Goal: Task Accomplishment & Management: Use online tool/utility

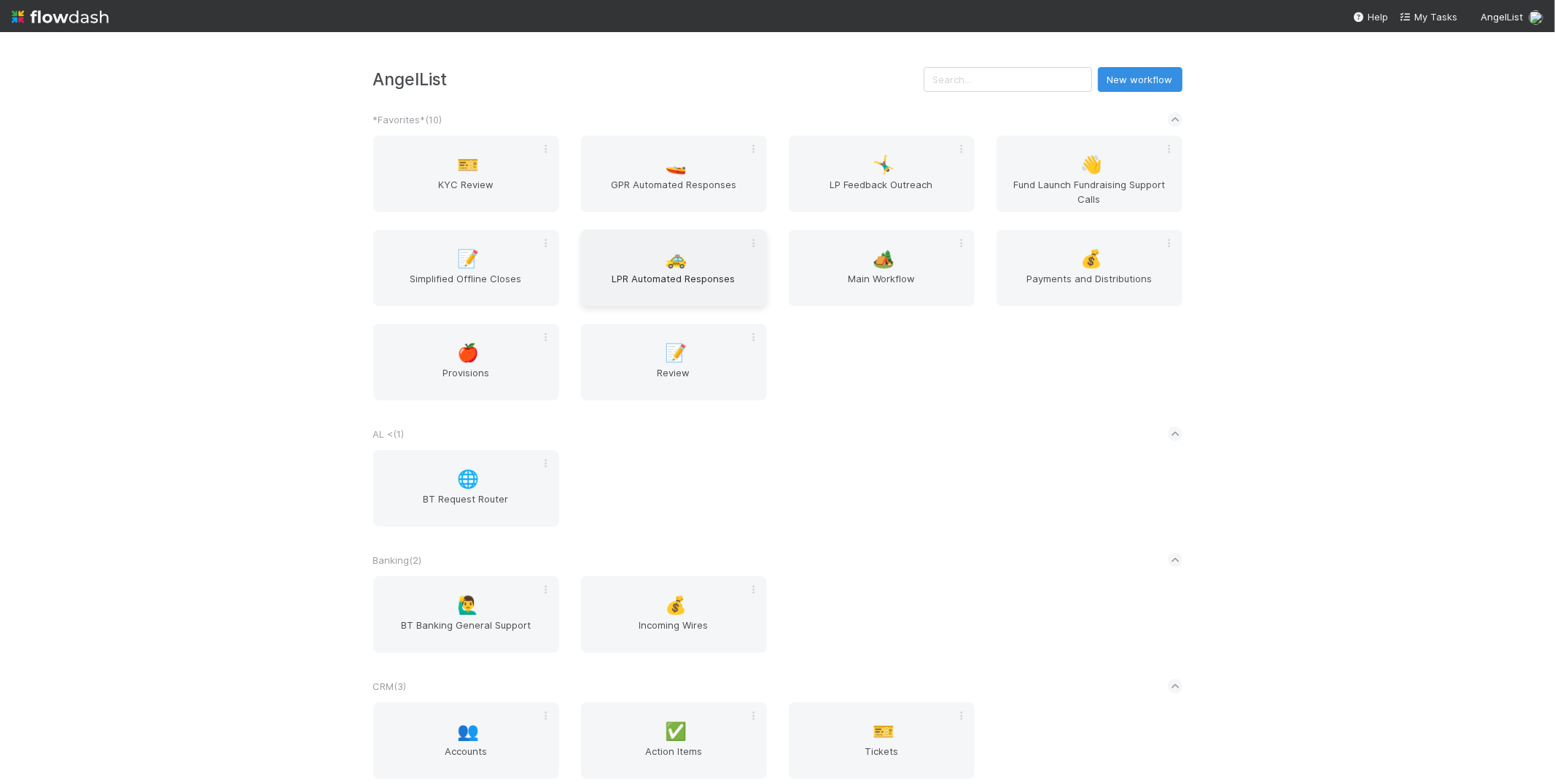
click at [705, 250] on div "🚕 LPR Automated Responses" at bounding box center [674, 268] width 186 height 76
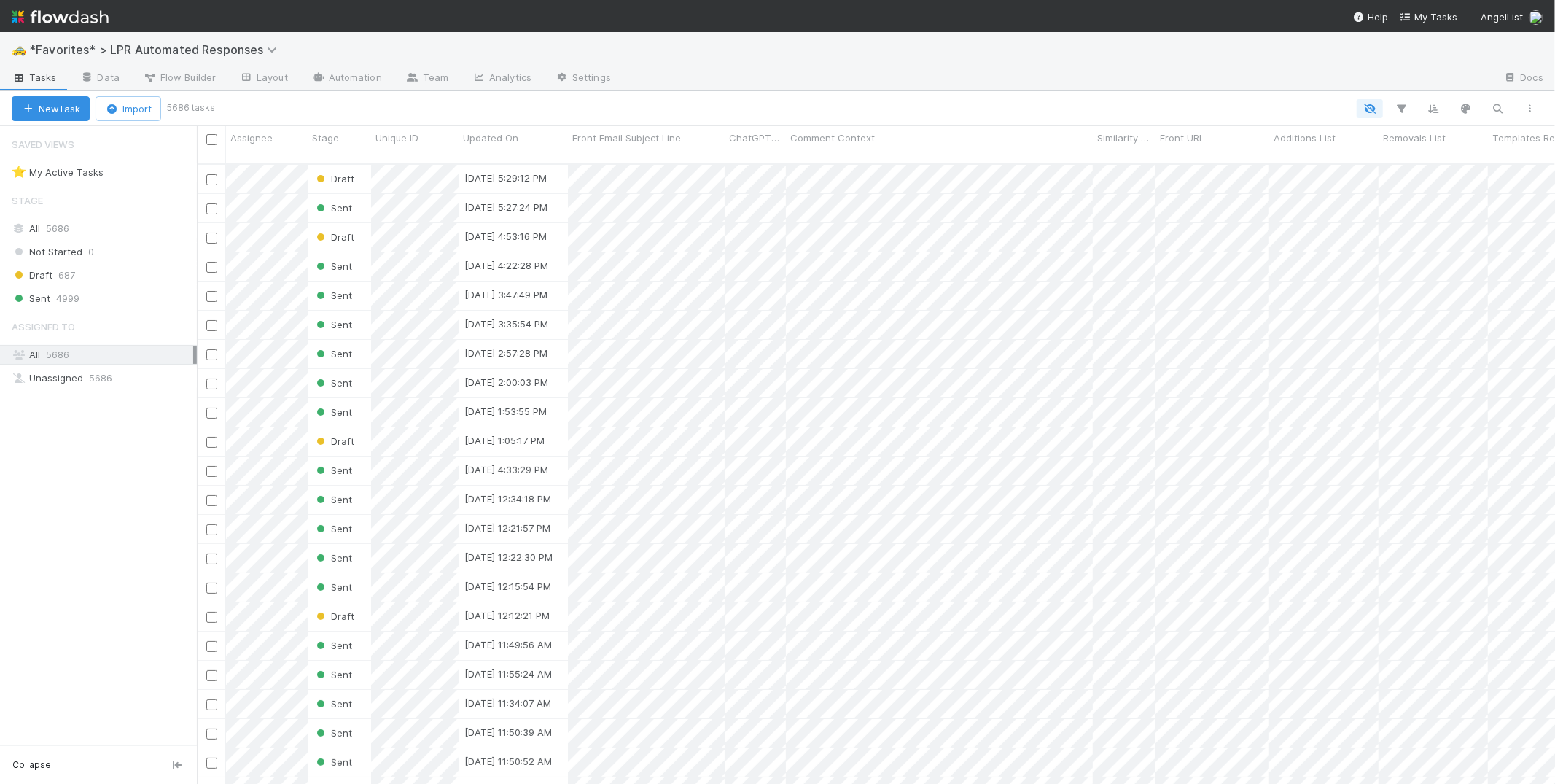
scroll to position [621, 1346]
click at [443, 81] on link "Team" at bounding box center [426, 78] width 67 height 23
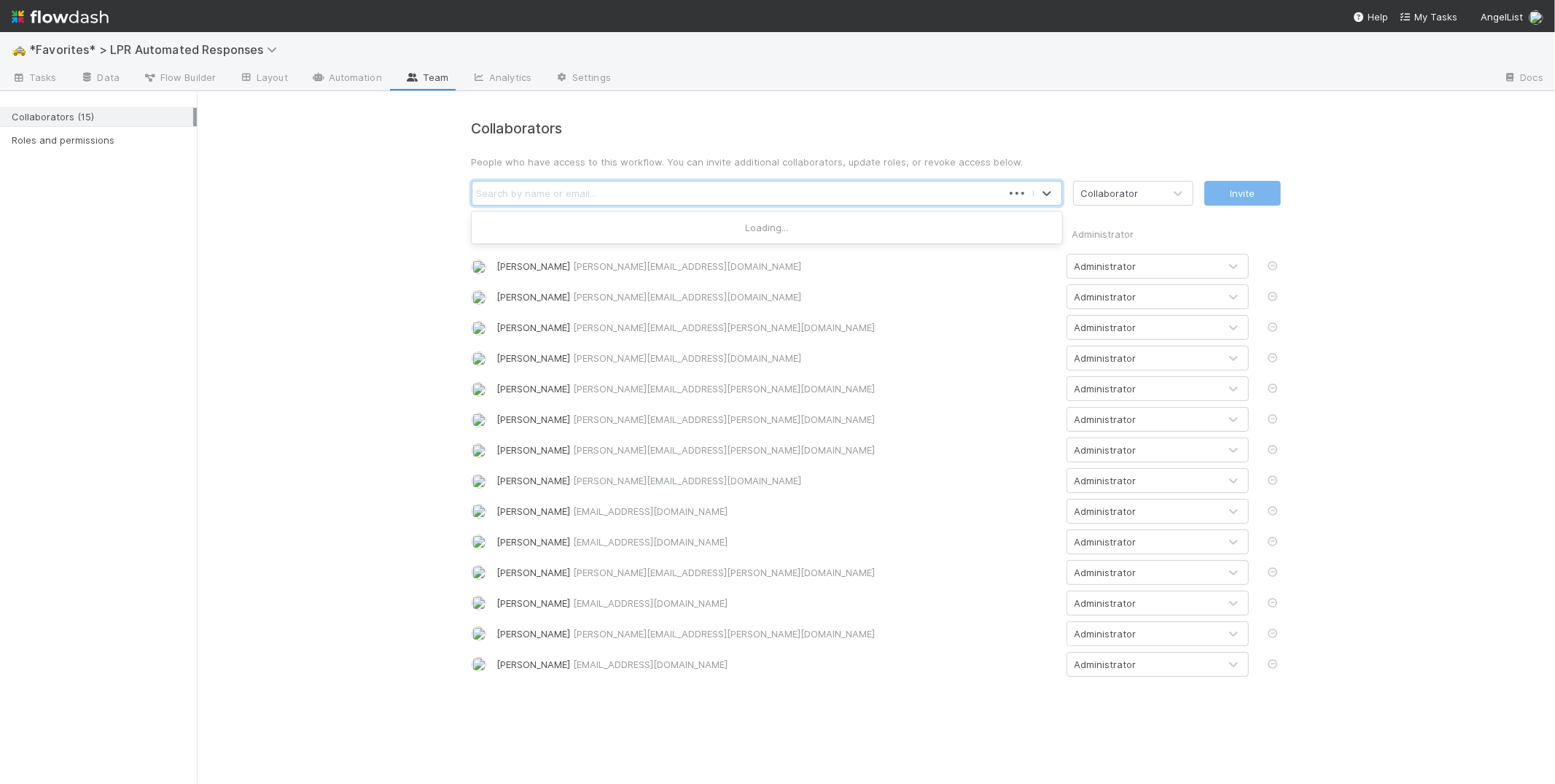
click at [609, 204] on div "Search by name or email..." at bounding box center [738, 193] width 530 height 23
type input "cat"
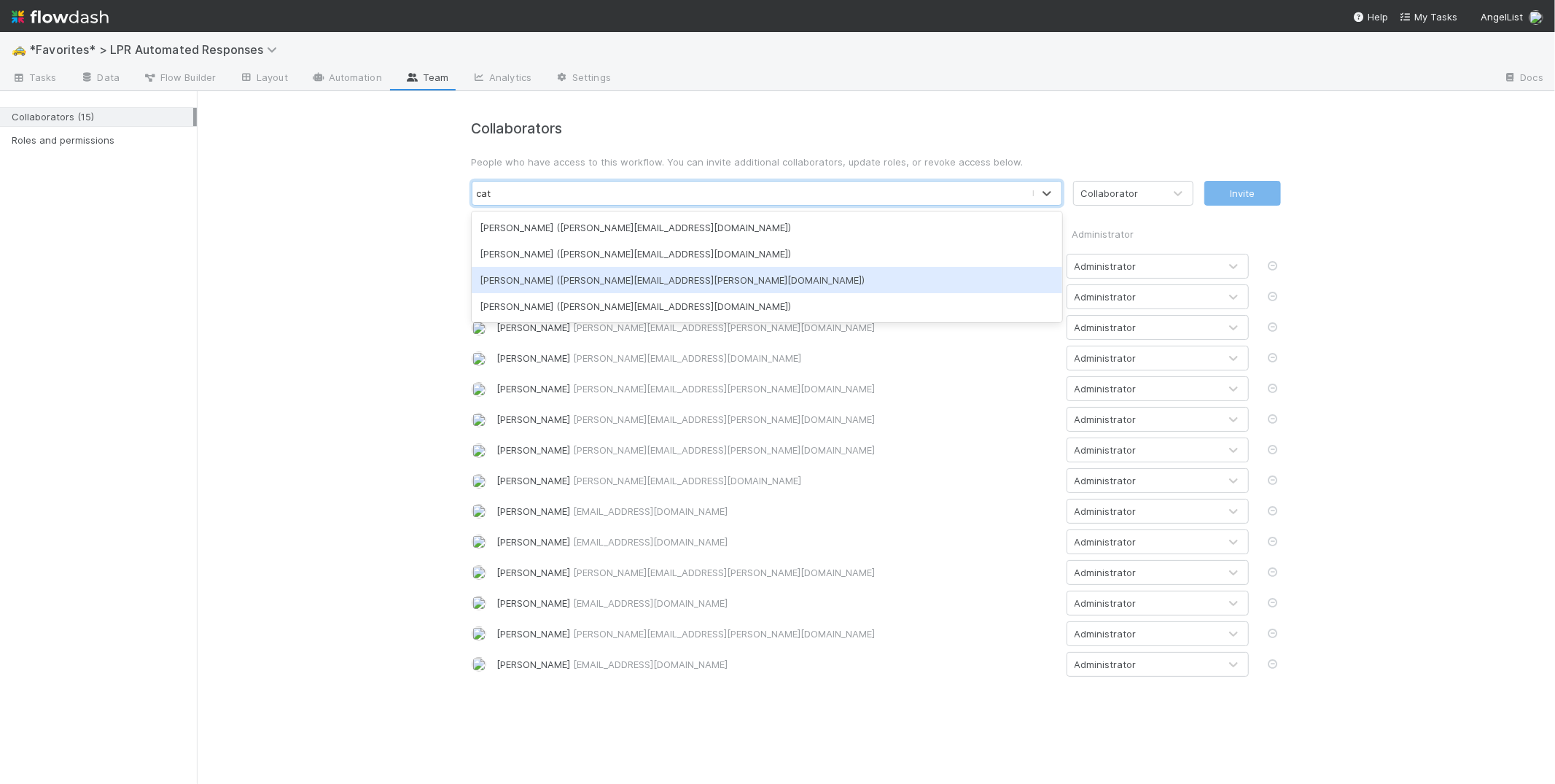
click at [751, 281] on div "Catherine Nguyen (catherine.nguyen@angellist.com)" at bounding box center [767, 279] width 591 height 26
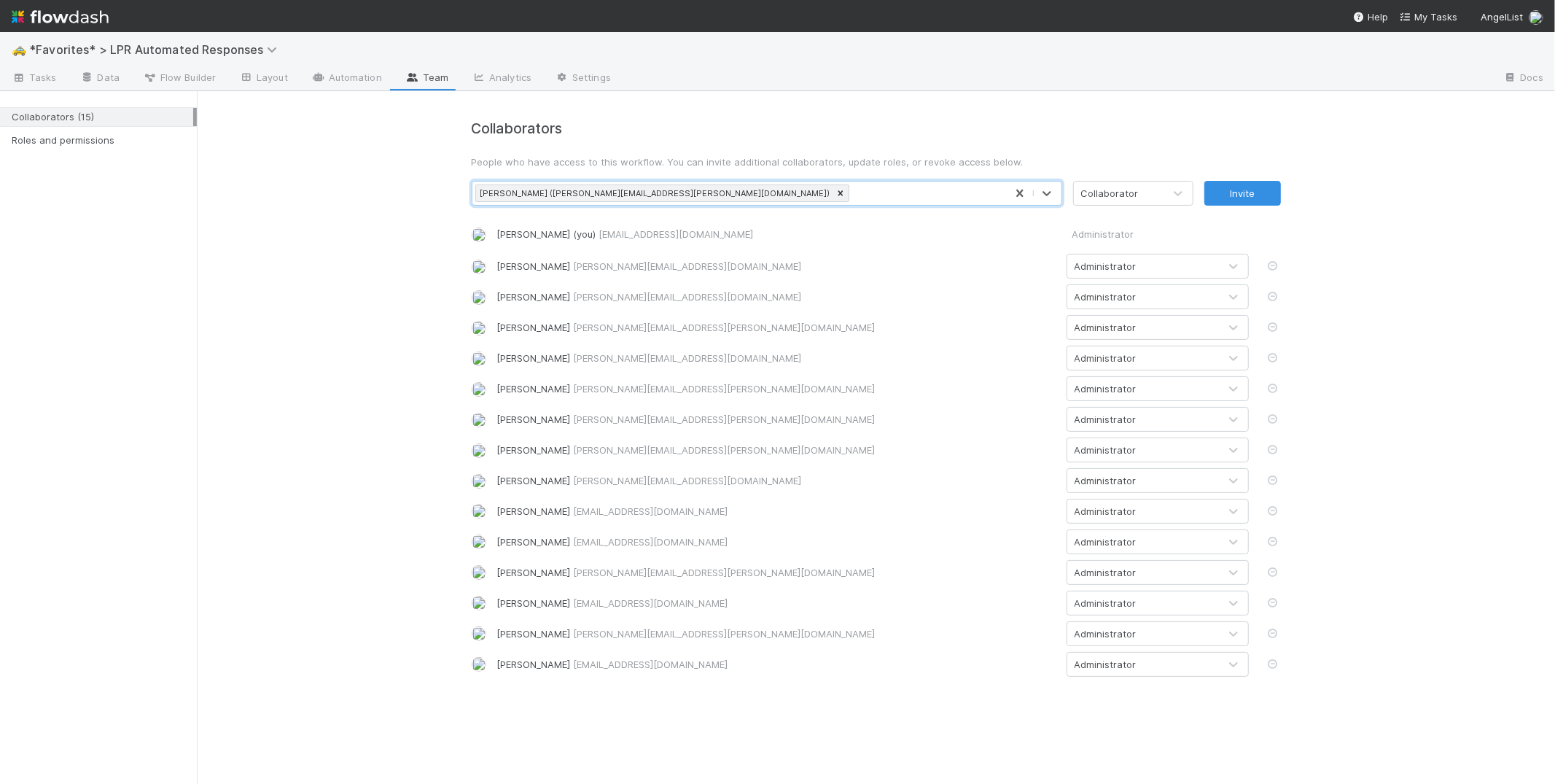
click at [1148, 198] on div "Collaborator" at bounding box center [1119, 193] width 90 height 23
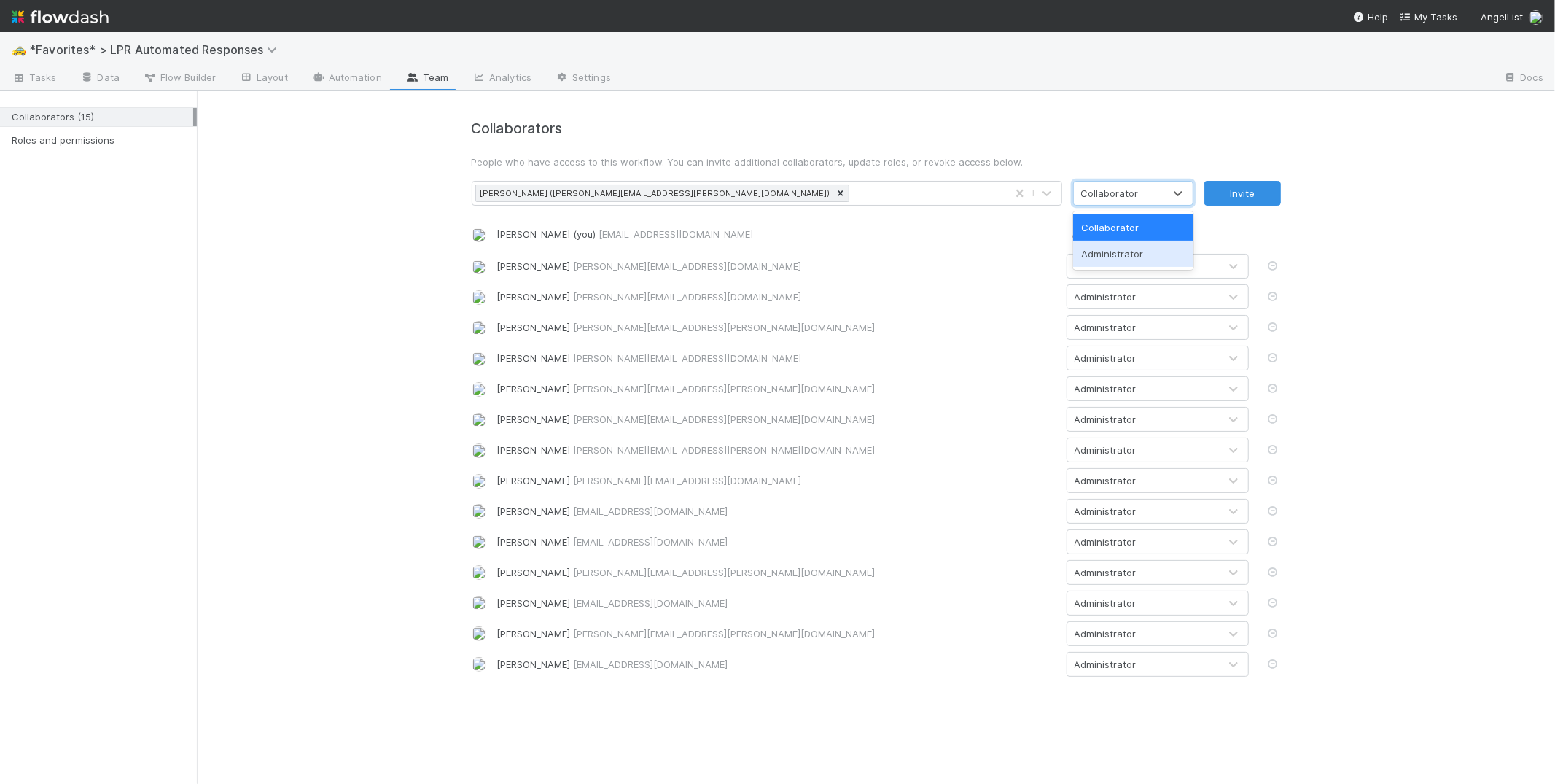
click at [1139, 250] on div "Administrator" at bounding box center [1133, 253] width 120 height 26
click at [1259, 191] on button "Invite" at bounding box center [1243, 193] width 76 height 25
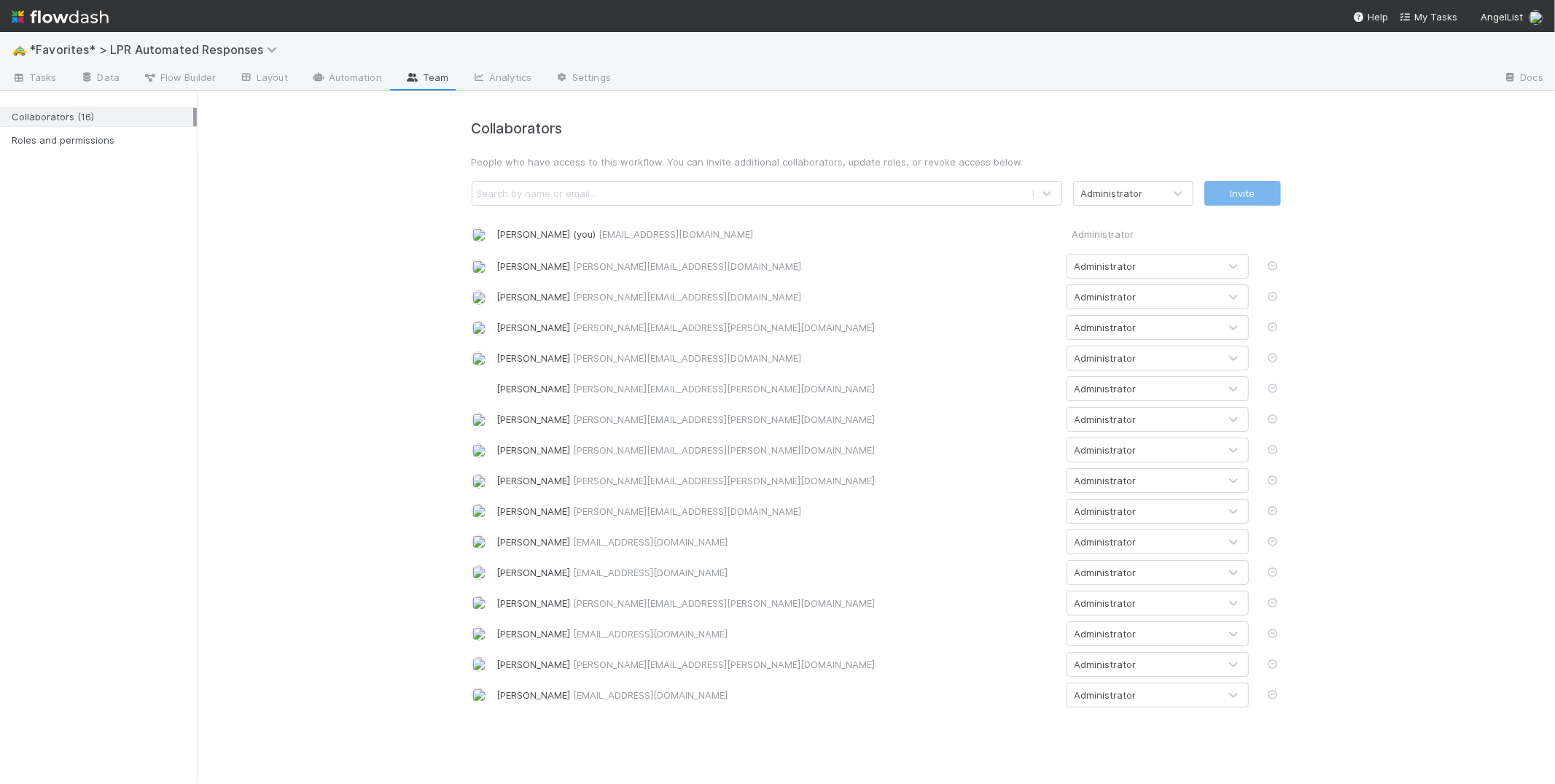
click at [354, 216] on div "Collaborators People who have access to this workflow. You can invite additiona…" at bounding box center [876, 407] width 1359 height 633
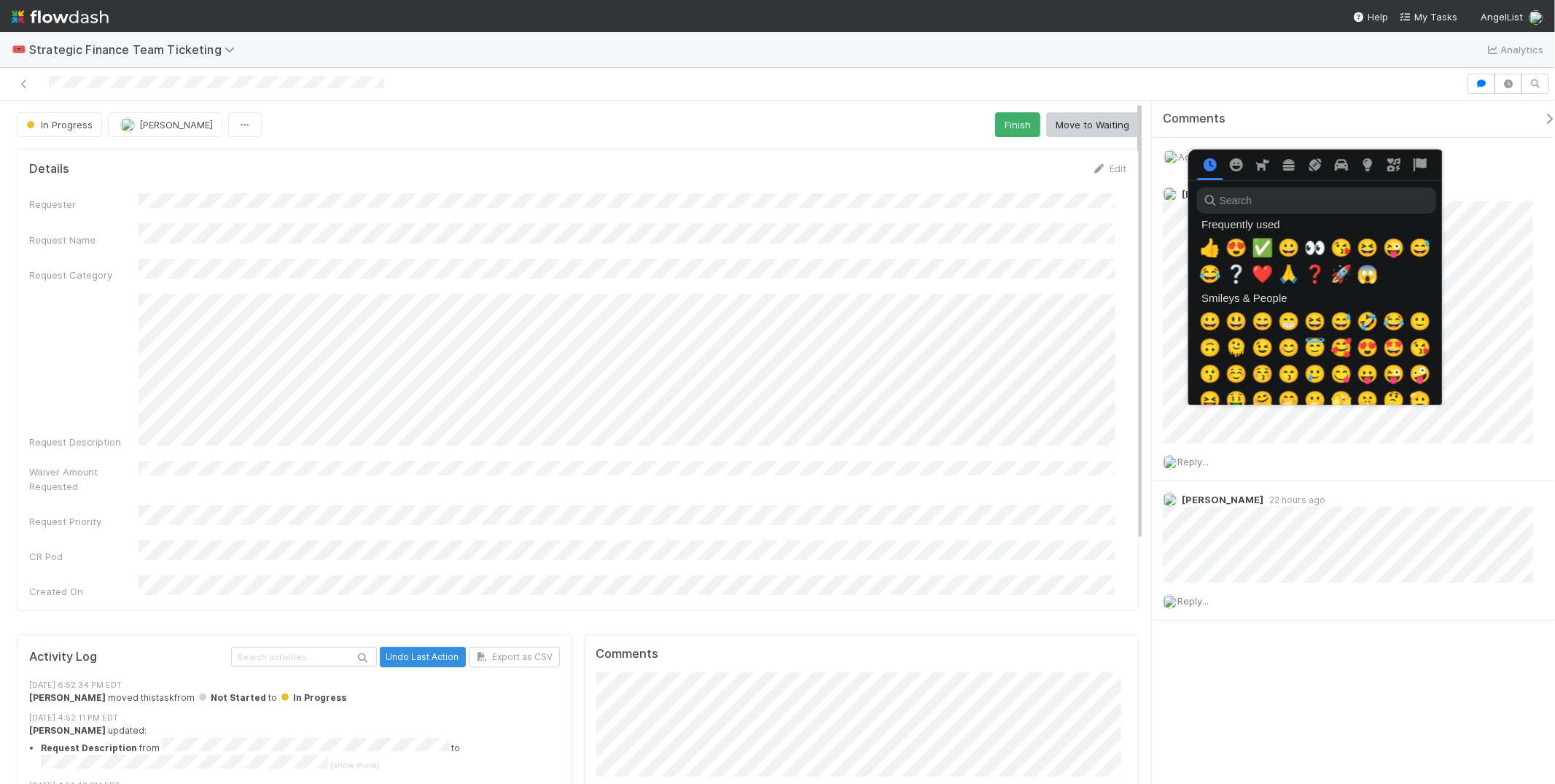
scroll to position [0, 5]
click at [1203, 247] on span "👍" at bounding box center [1207, 247] width 22 height 20
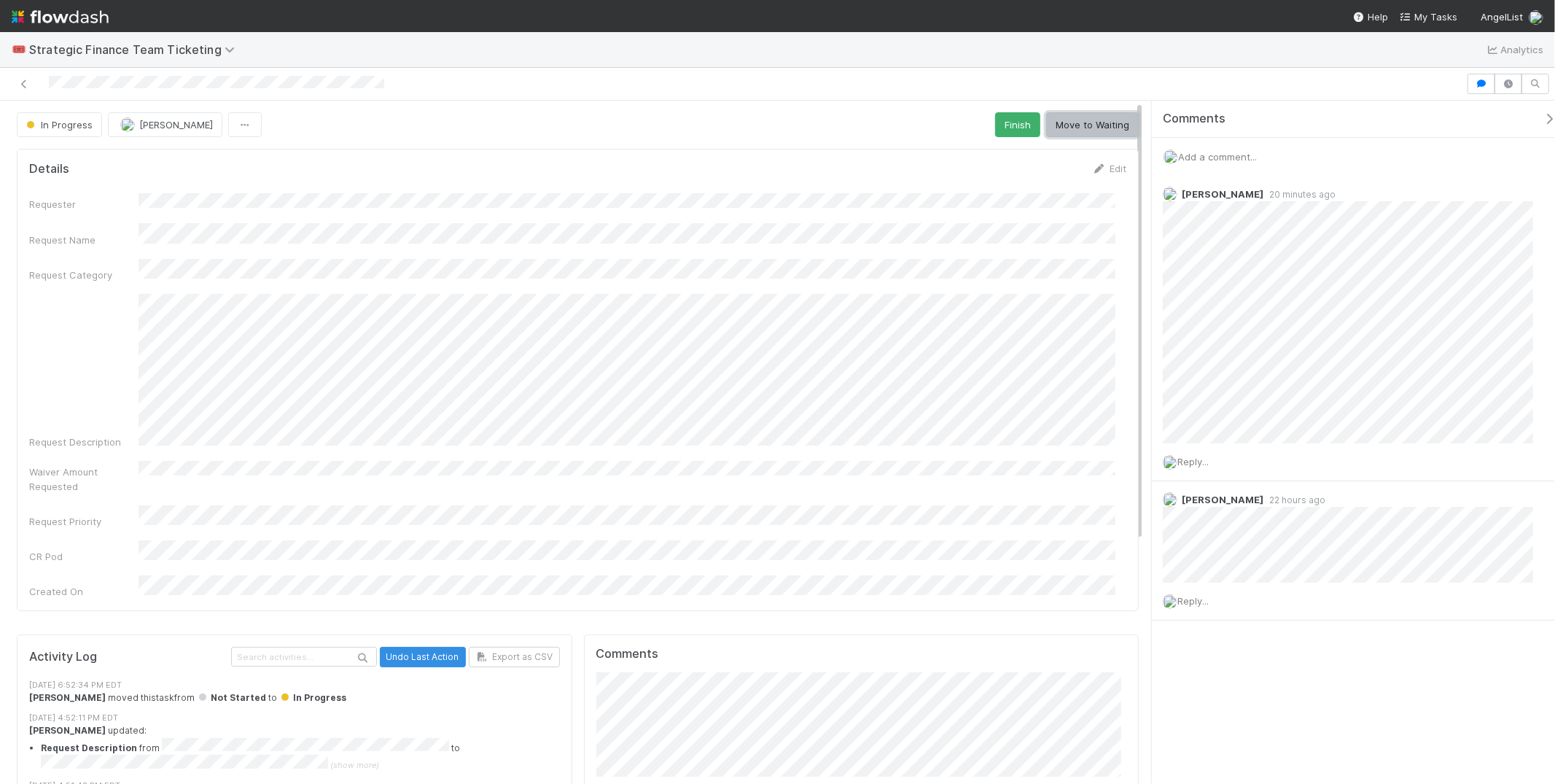
drag, startPoint x: 1040, startPoint y: 119, endPoint x: 1018, endPoint y: 118, distance: 22.0
click at [1046, 119] on button "Move to Waiting" at bounding box center [1093, 125] width 93 height 25
click at [963, 47] on div "🎟️ Strategic Finance Team Ticketing Analytics" at bounding box center [778, 49] width 1555 height 35
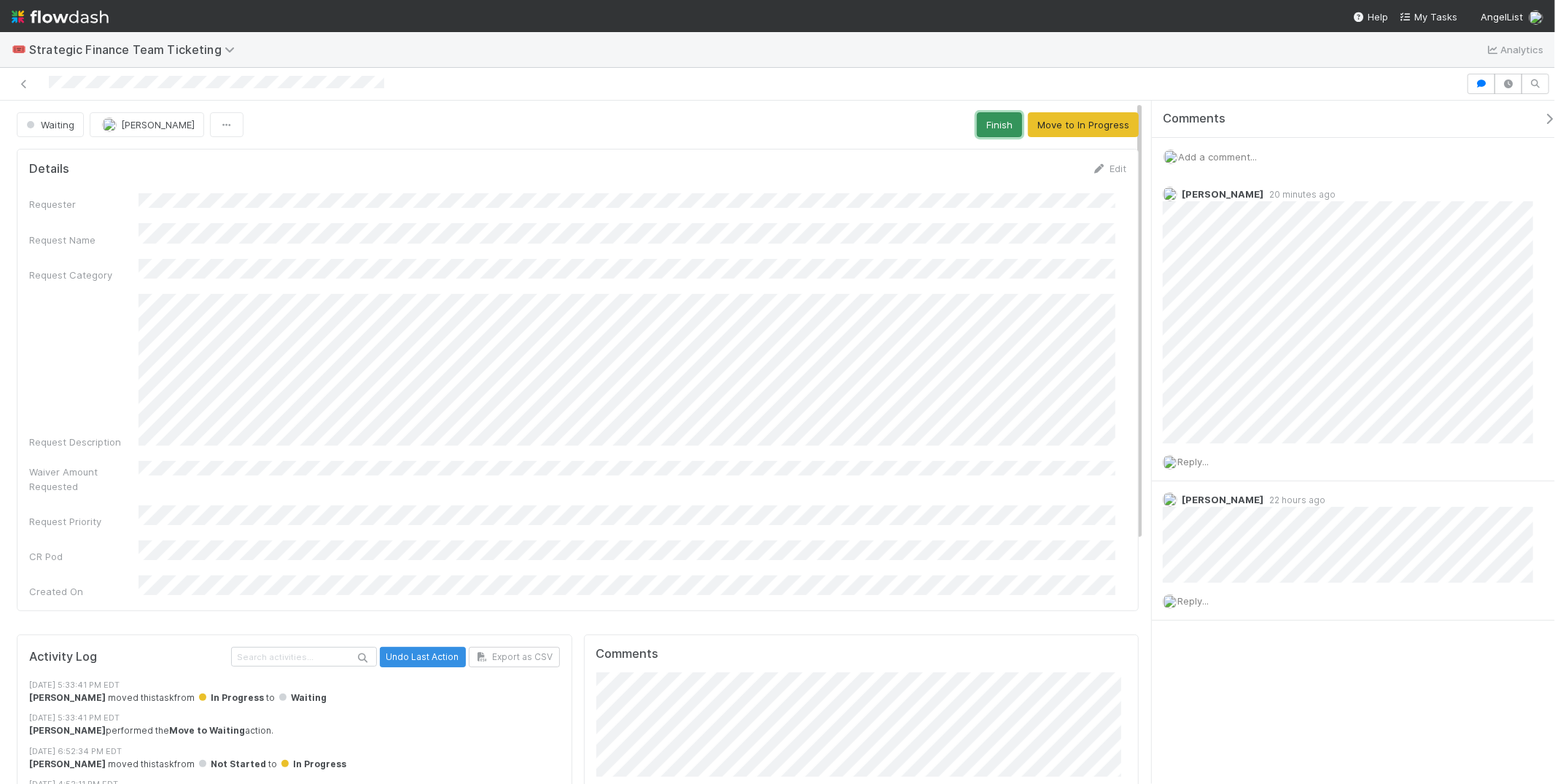
click at [983, 123] on button "Finish" at bounding box center [999, 125] width 45 height 25
click at [832, 71] on div at bounding box center [778, 84] width 1555 height 33
click at [841, 81] on div at bounding box center [733, 83] width 1454 height 20
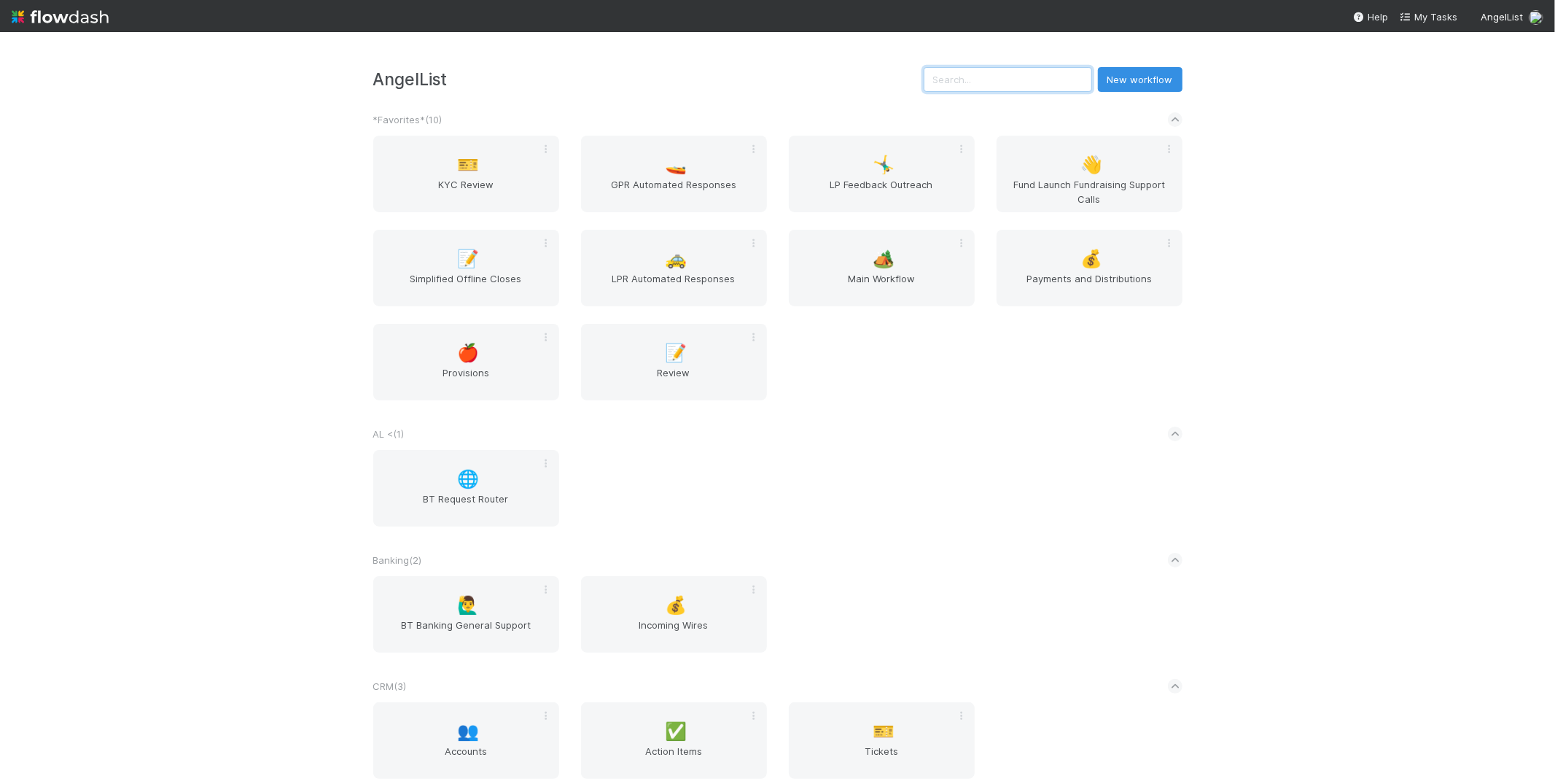
click at [1031, 73] on input "text" at bounding box center [1008, 79] width 168 height 25
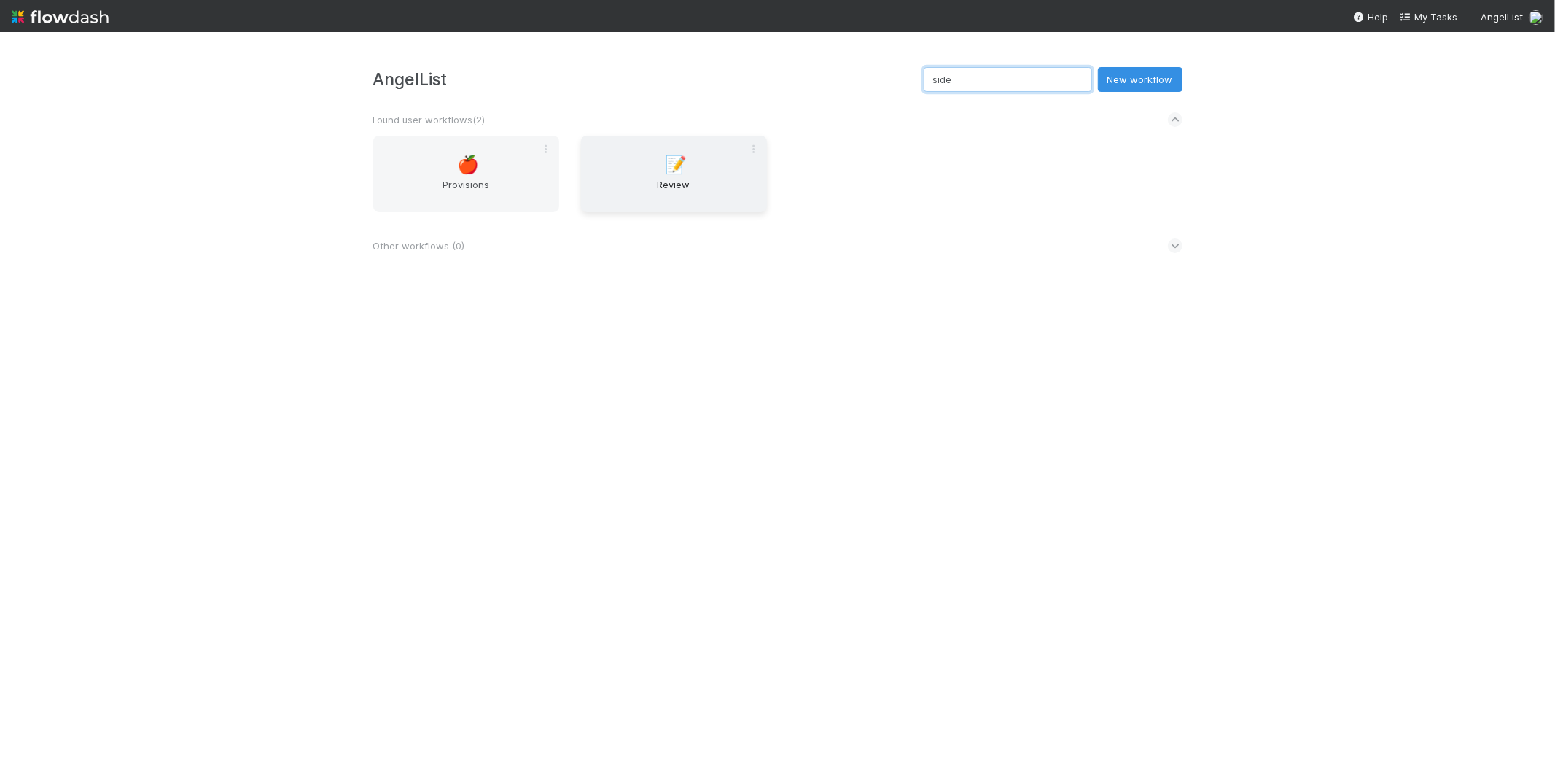
type input "side"
click at [707, 195] on span "Review" at bounding box center [674, 191] width 174 height 29
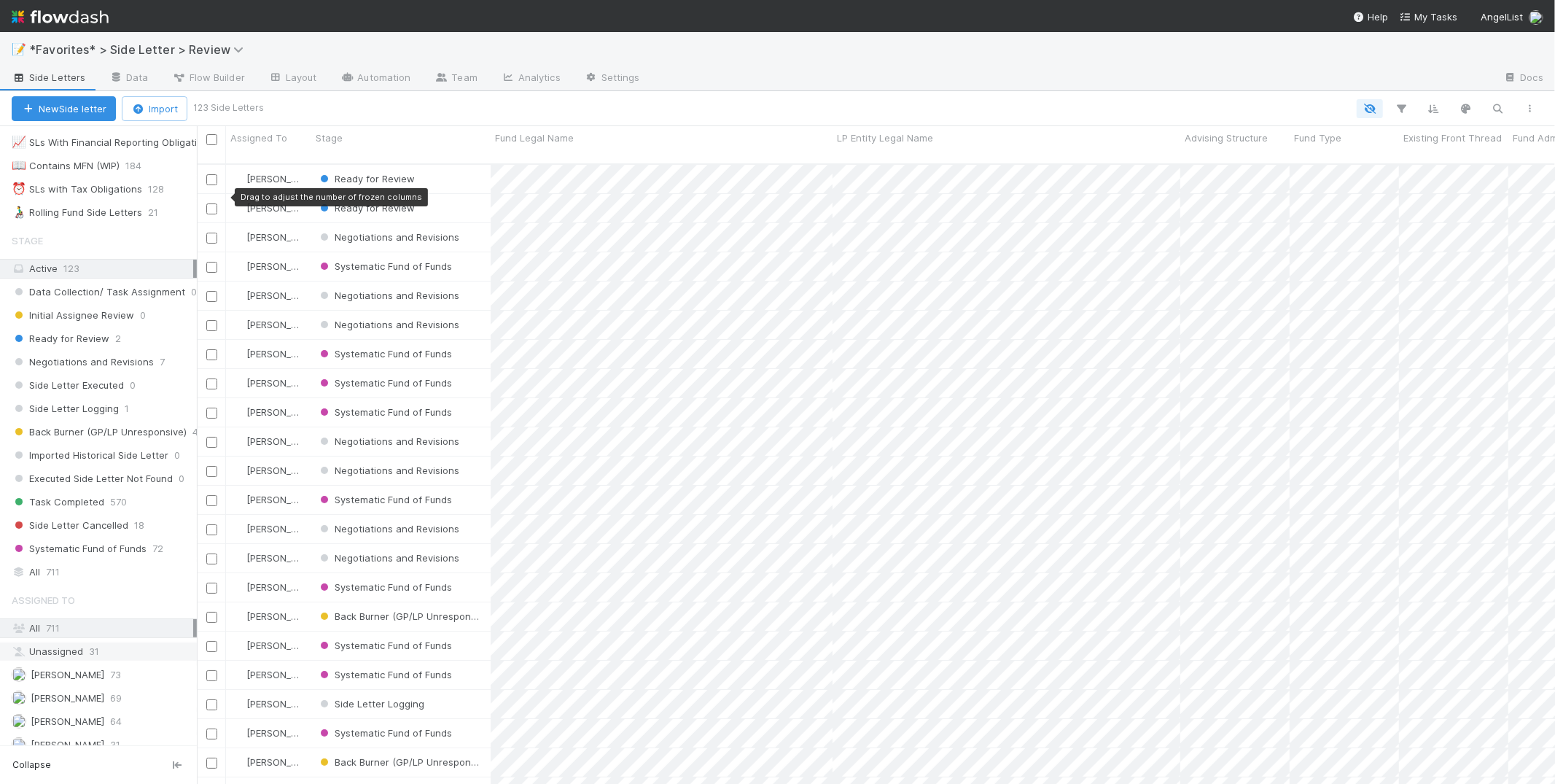
scroll to position [95, 0]
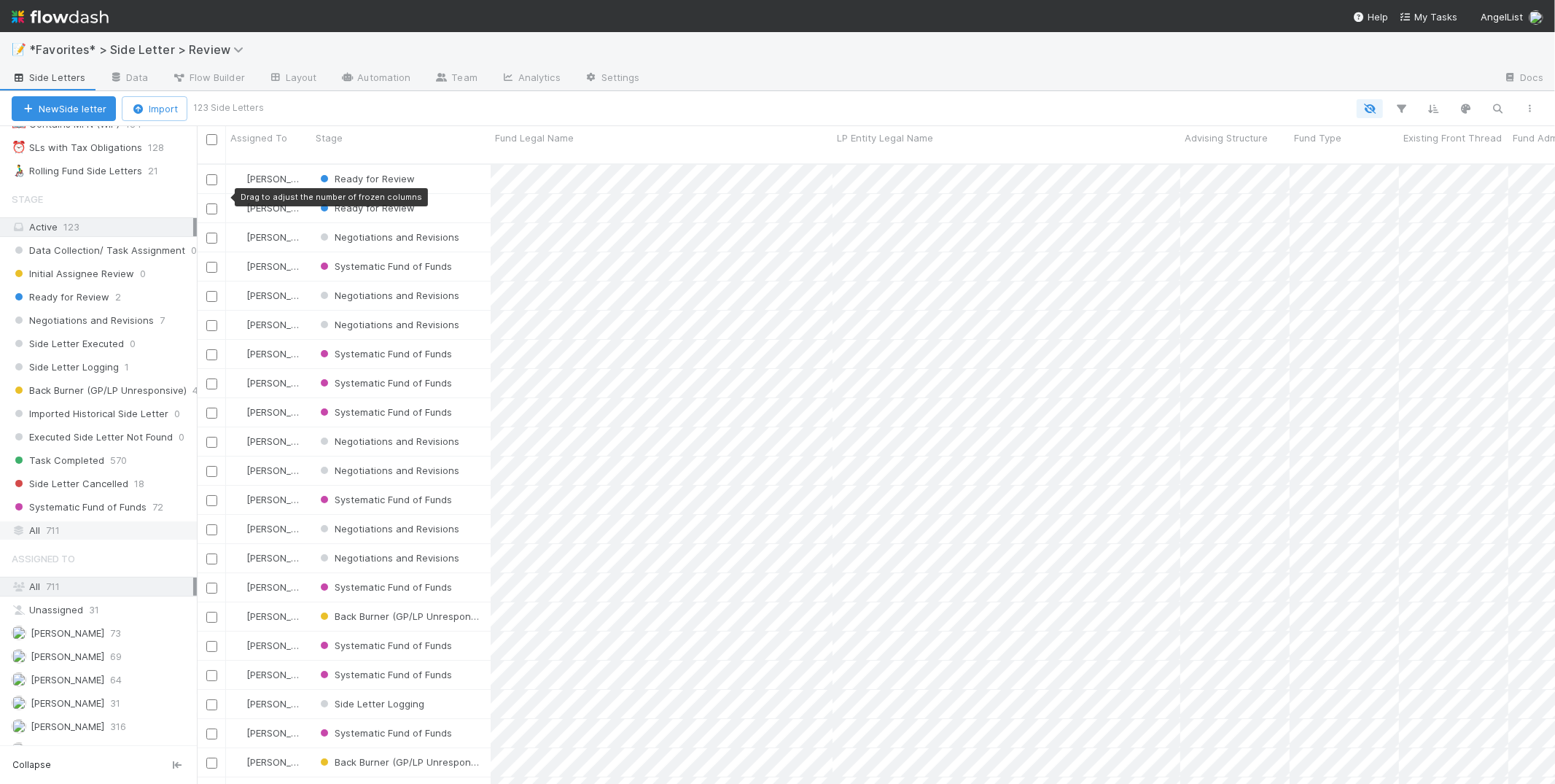
drag, startPoint x: 73, startPoint y: 514, endPoint x: 100, endPoint y: 508, distance: 27.7
click at [73, 521] on div "All 711" at bounding box center [103, 530] width 182 height 18
click at [807, 40] on div "📝 *Favorites* > Side Letter > Review" at bounding box center [778, 49] width 1555 height 35
click at [900, 100] on div at bounding box center [902, 109] width 1287 height 19
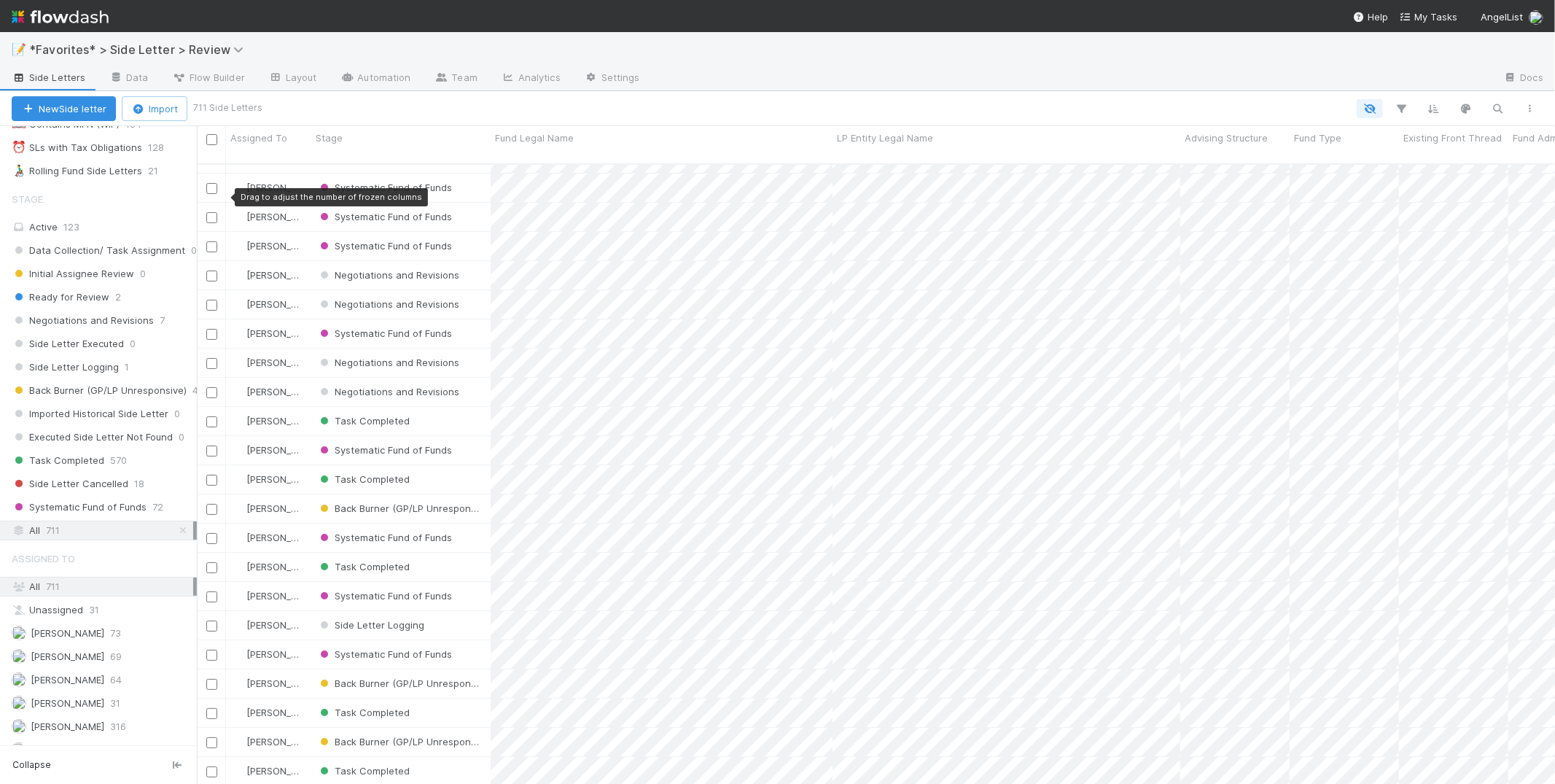
scroll to position [0, 0]
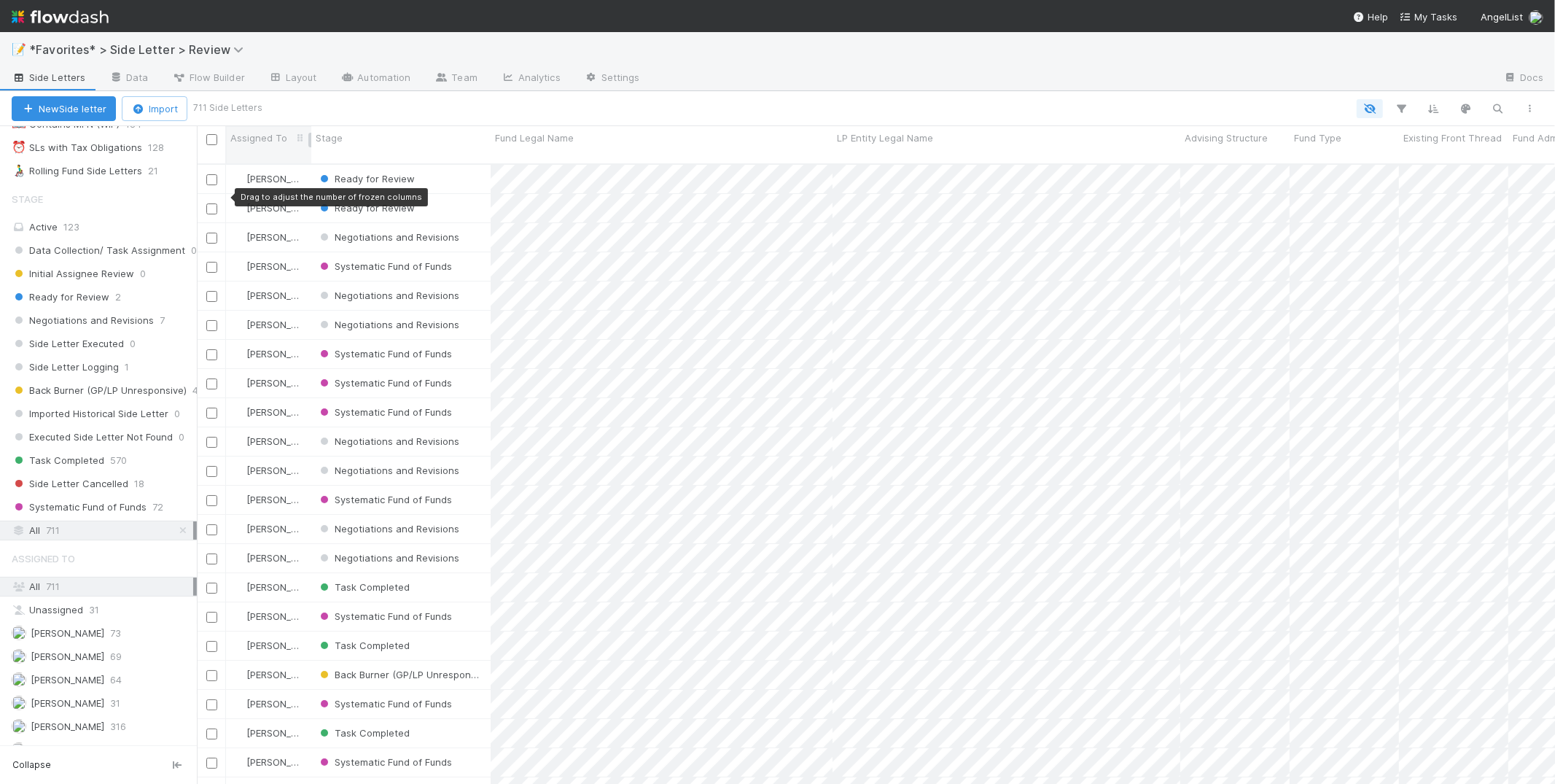
click at [272, 141] on span "Assigned To" at bounding box center [258, 137] width 57 height 15
click at [83, 656] on div "Sort A → Z Sort Z → A Hide" at bounding box center [778, 392] width 1555 height 784
click at [82, 674] on span "[PERSON_NAME]" at bounding box center [68, 680] width 73 height 12
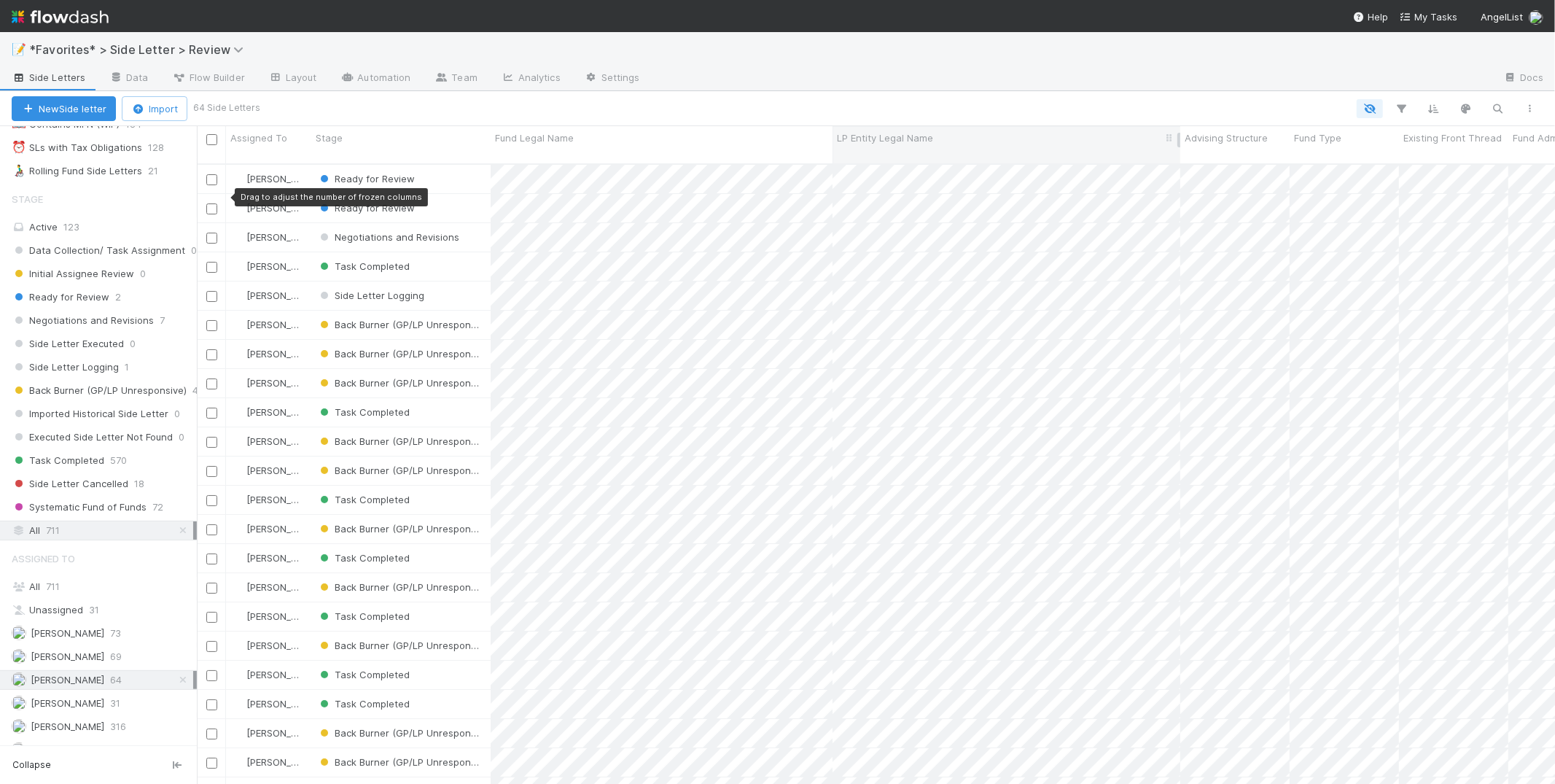
scroll to position [621, 1346]
click at [904, 58] on div "📝 *Favorites* > Side Letter > Review" at bounding box center [778, 49] width 1555 height 35
click at [836, 70] on div at bounding box center [1071, 78] width 840 height 23
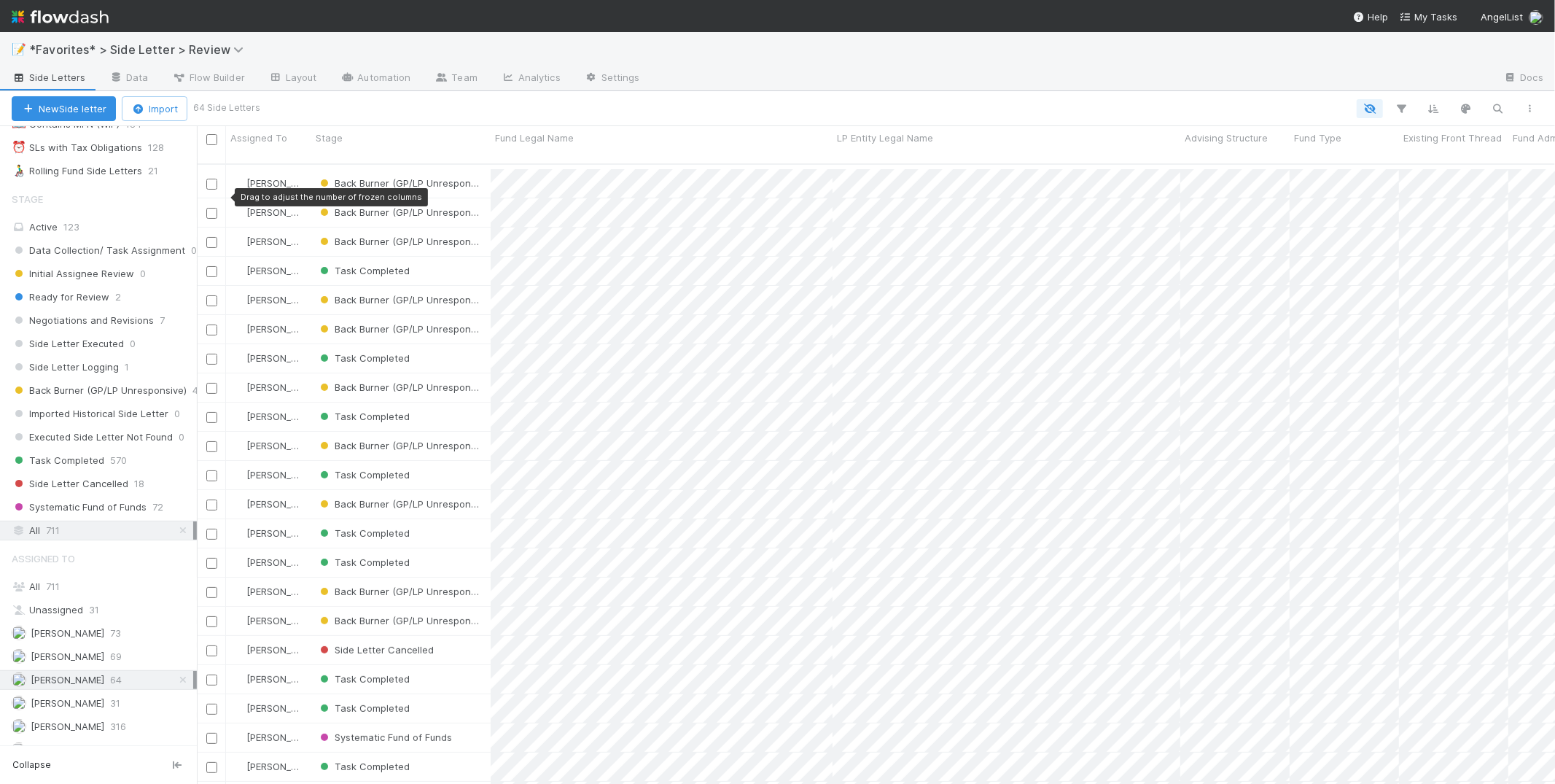
scroll to position [183, 0]
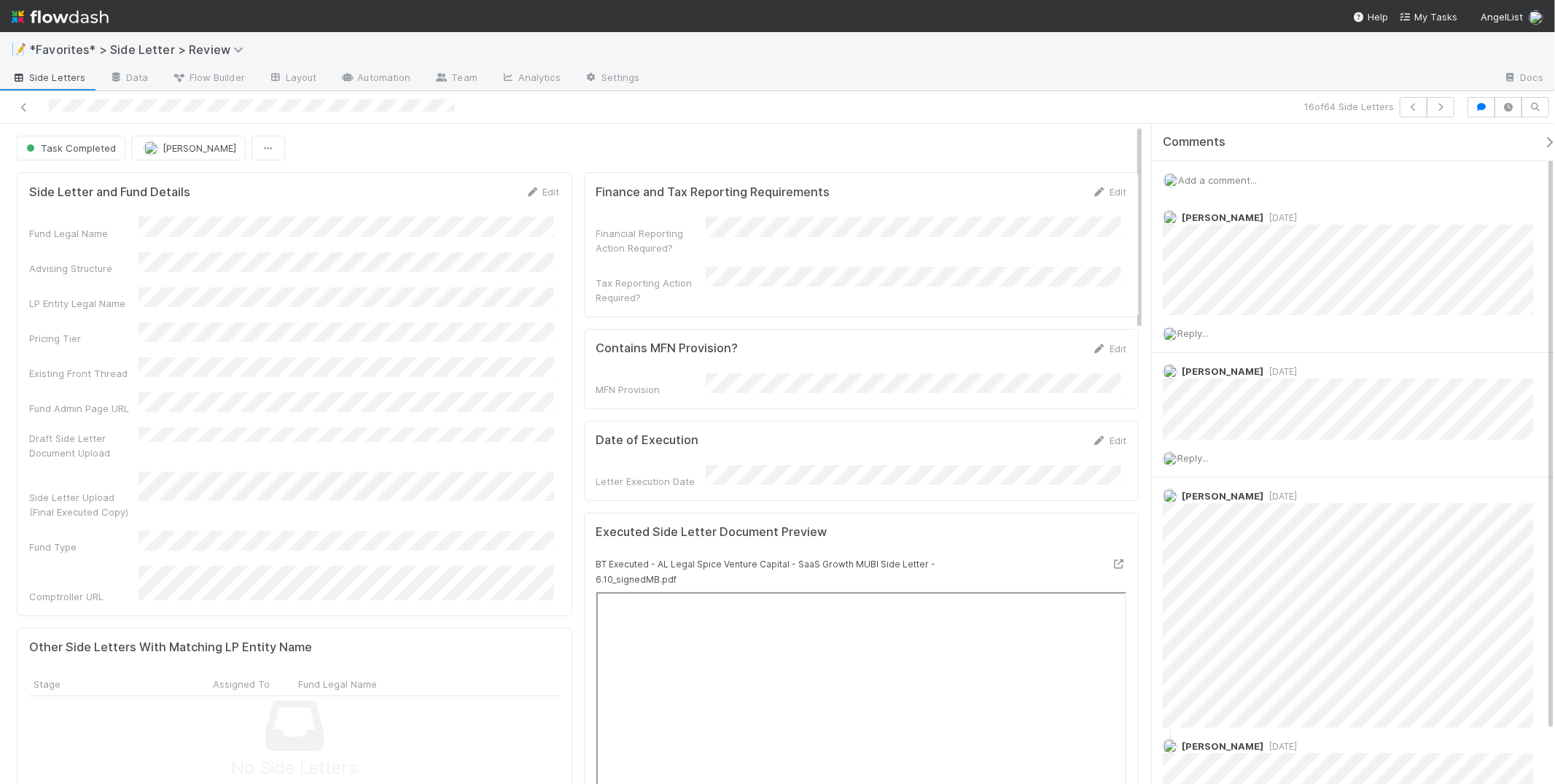
click at [1120, 61] on div "📝 *Favorites* > Side Letter > Review" at bounding box center [778, 49] width 1555 height 35
drag, startPoint x: 506, startPoint y: 141, endPoint x: 167, endPoint y: 100, distance: 341.5
click at [506, 140] on div "Task Completed [PERSON_NAME]" at bounding box center [577, 148] width 1123 height 25
click at [23, 103] on icon at bounding box center [23, 107] width 15 height 10
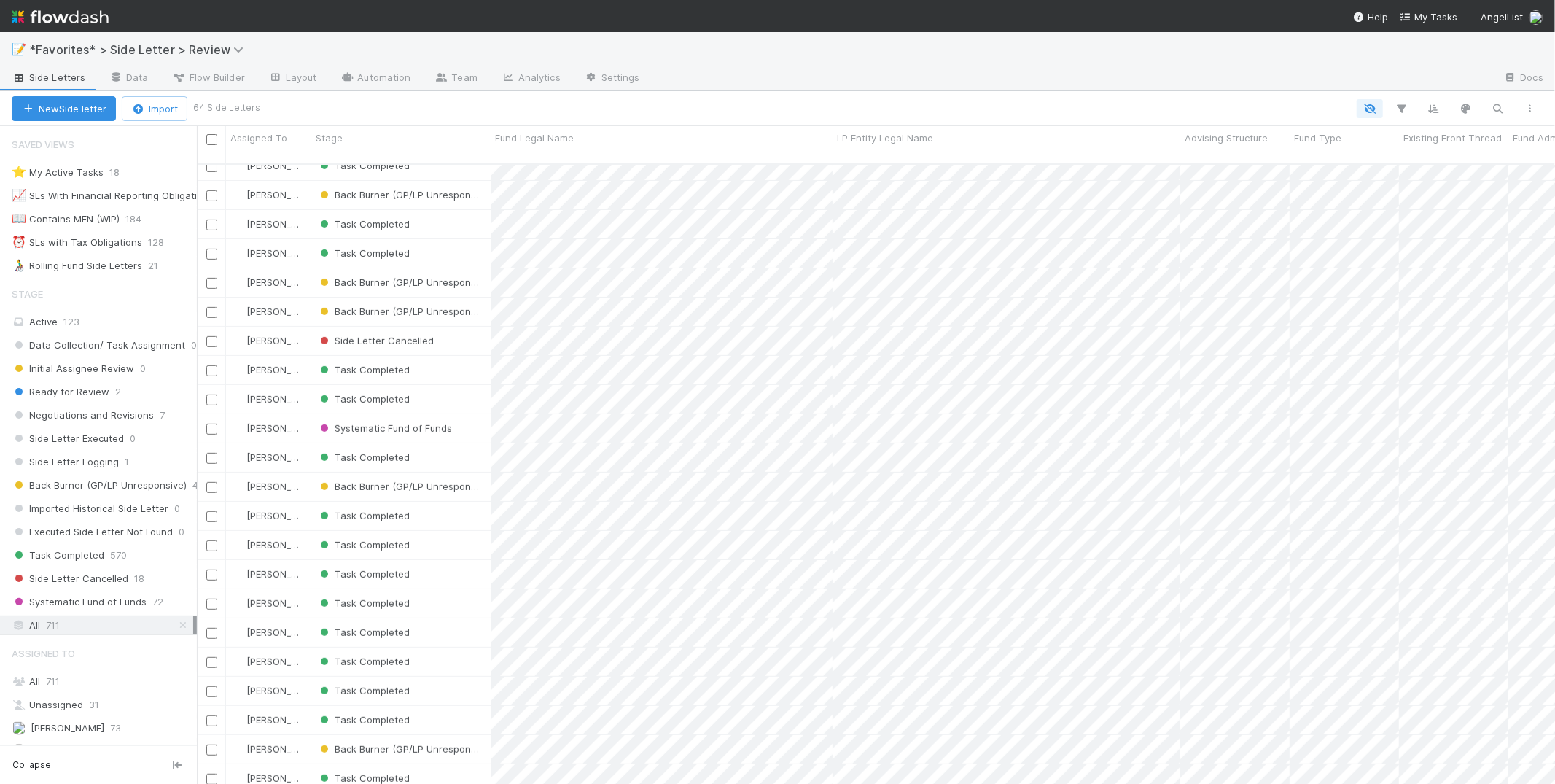
scroll to position [472, 0]
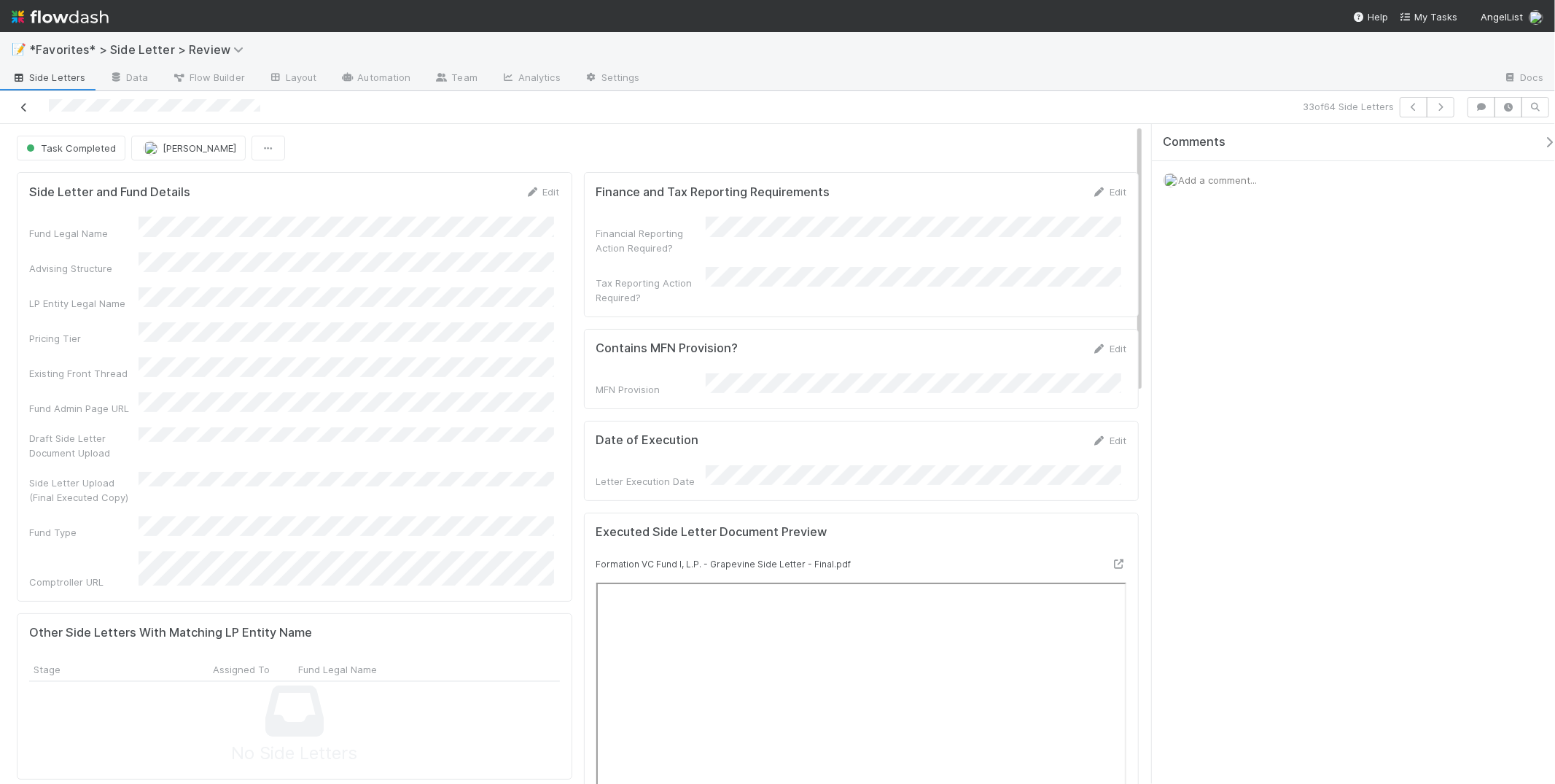
click at [22, 110] on icon at bounding box center [23, 107] width 15 height 10
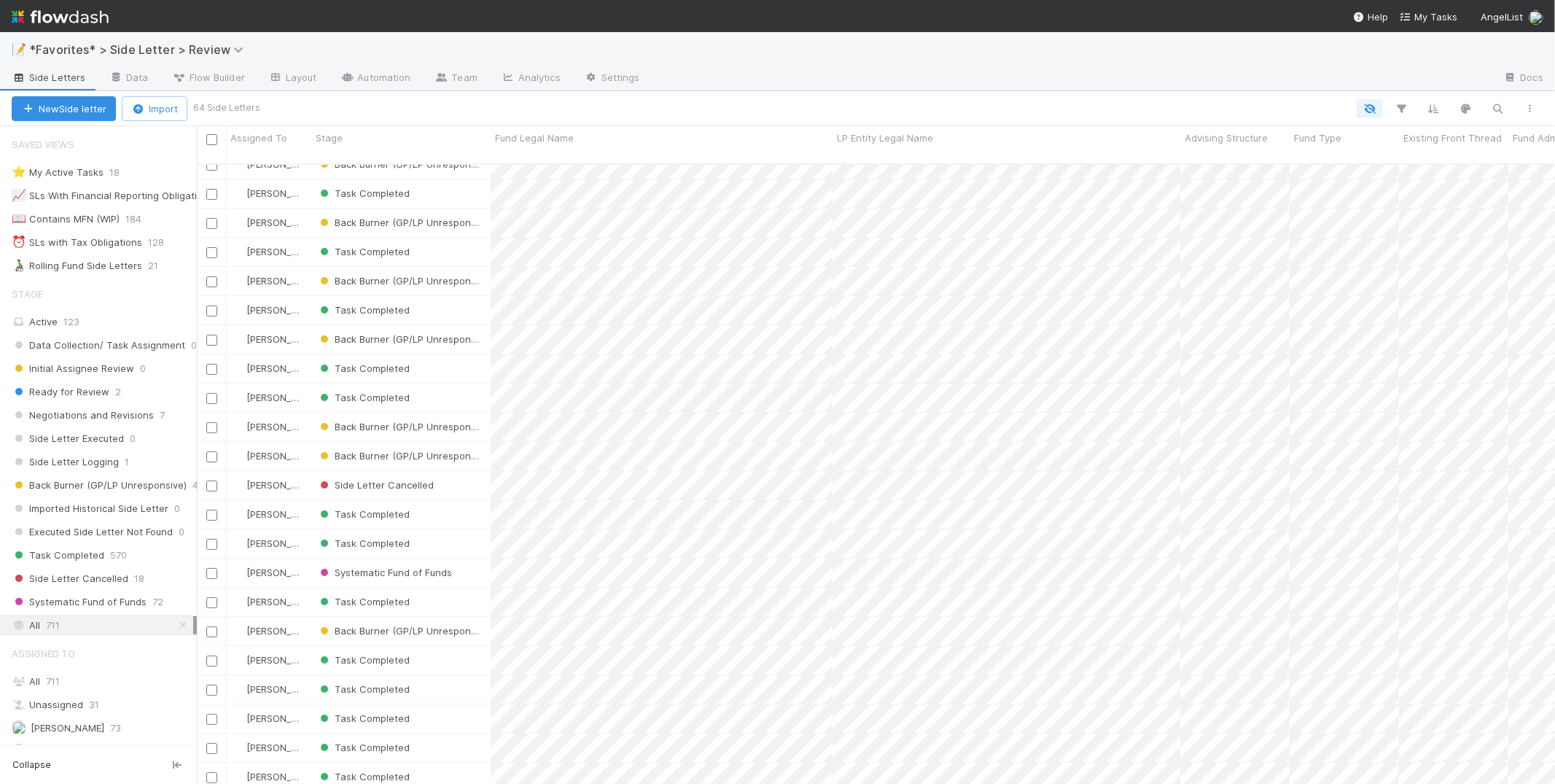
scroll to position [296, 0]
